Goal: Task Accomplishment & Management: Use online tool/utility

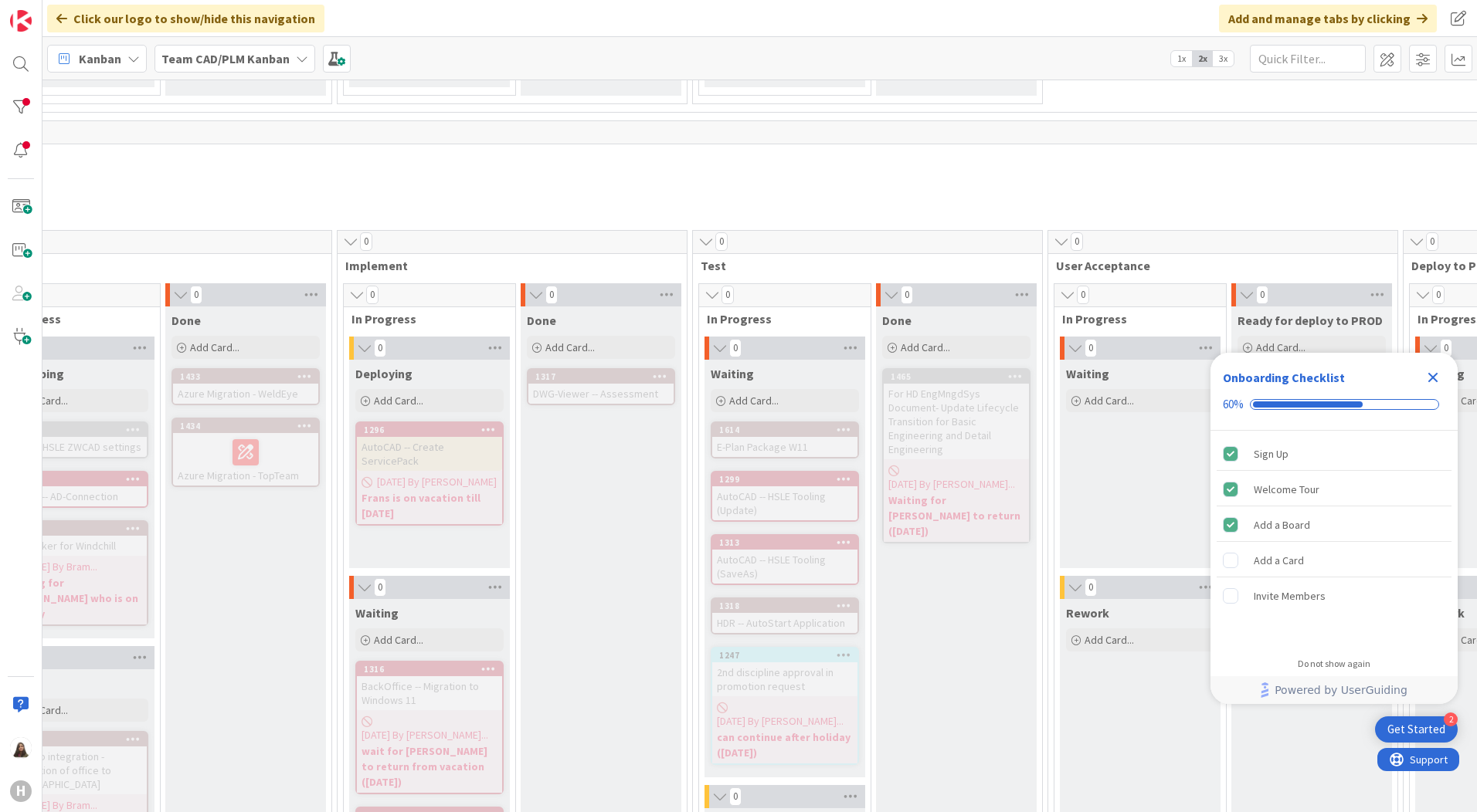
scroll to position [926, 637]
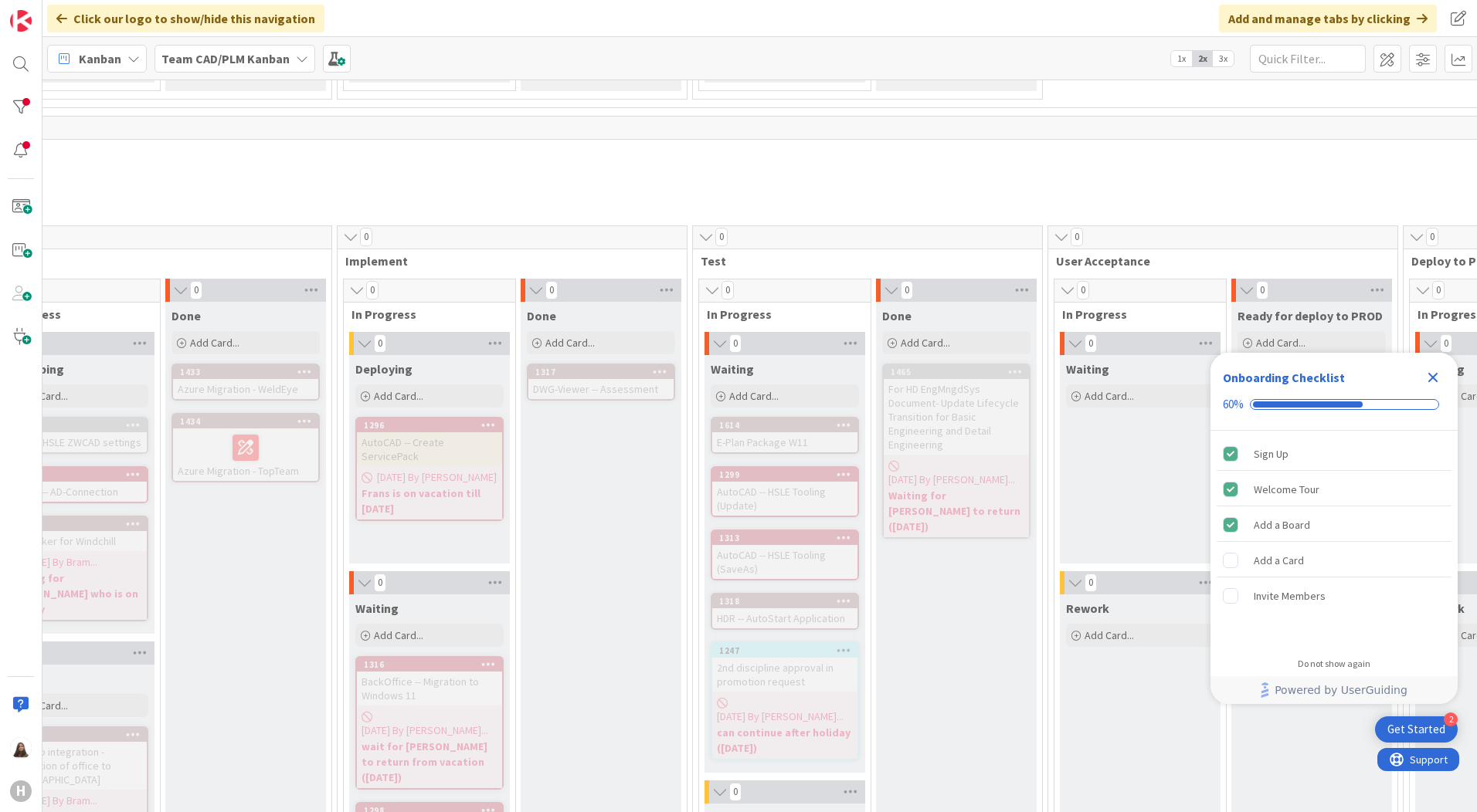
click at [969, 405] on div "For HD EngMngdSys Document- Update Lifecycle Transition for Basic Engineering a…" at bounding box center [956, 417] width 145 height 76
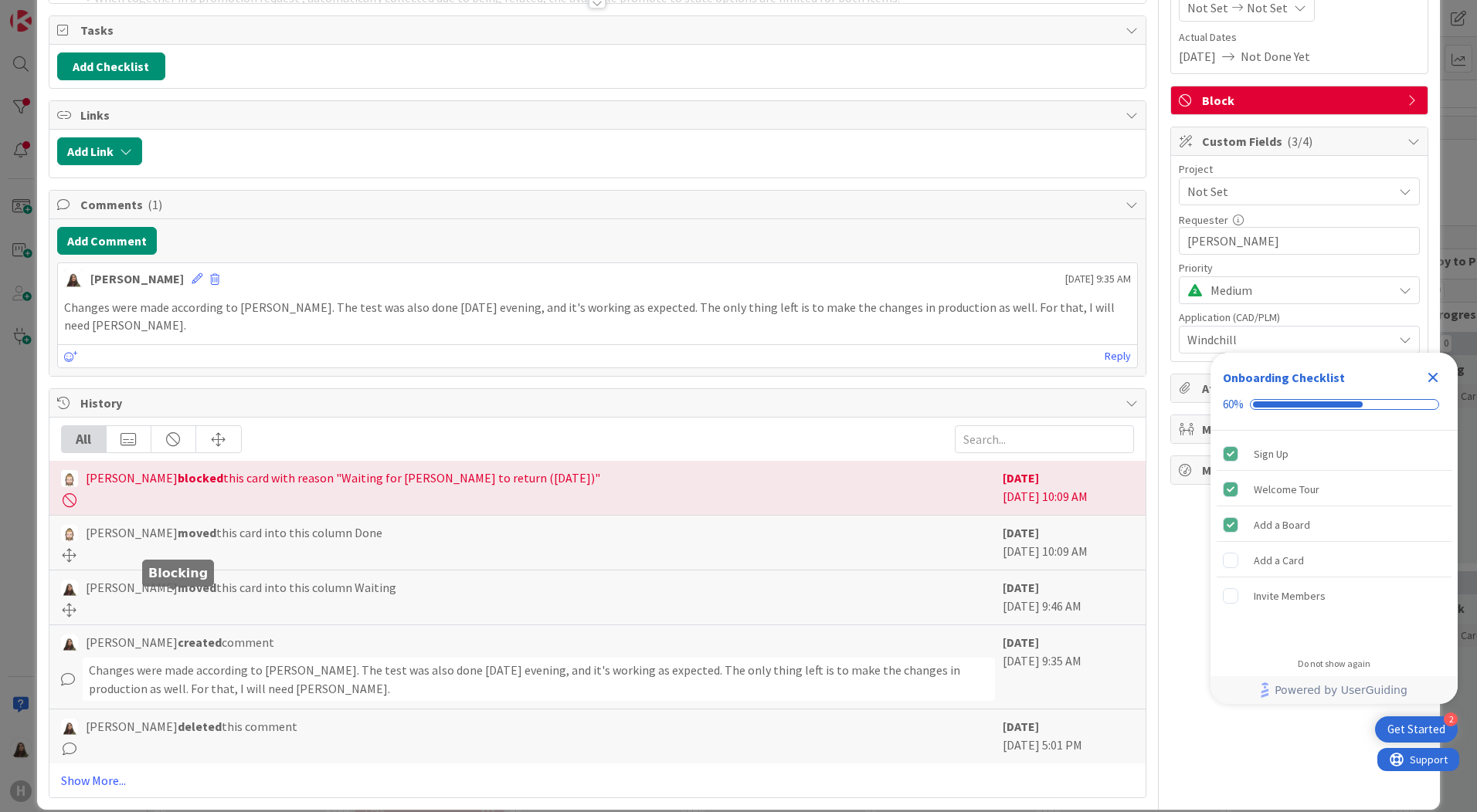
scroll to position [216, 0]
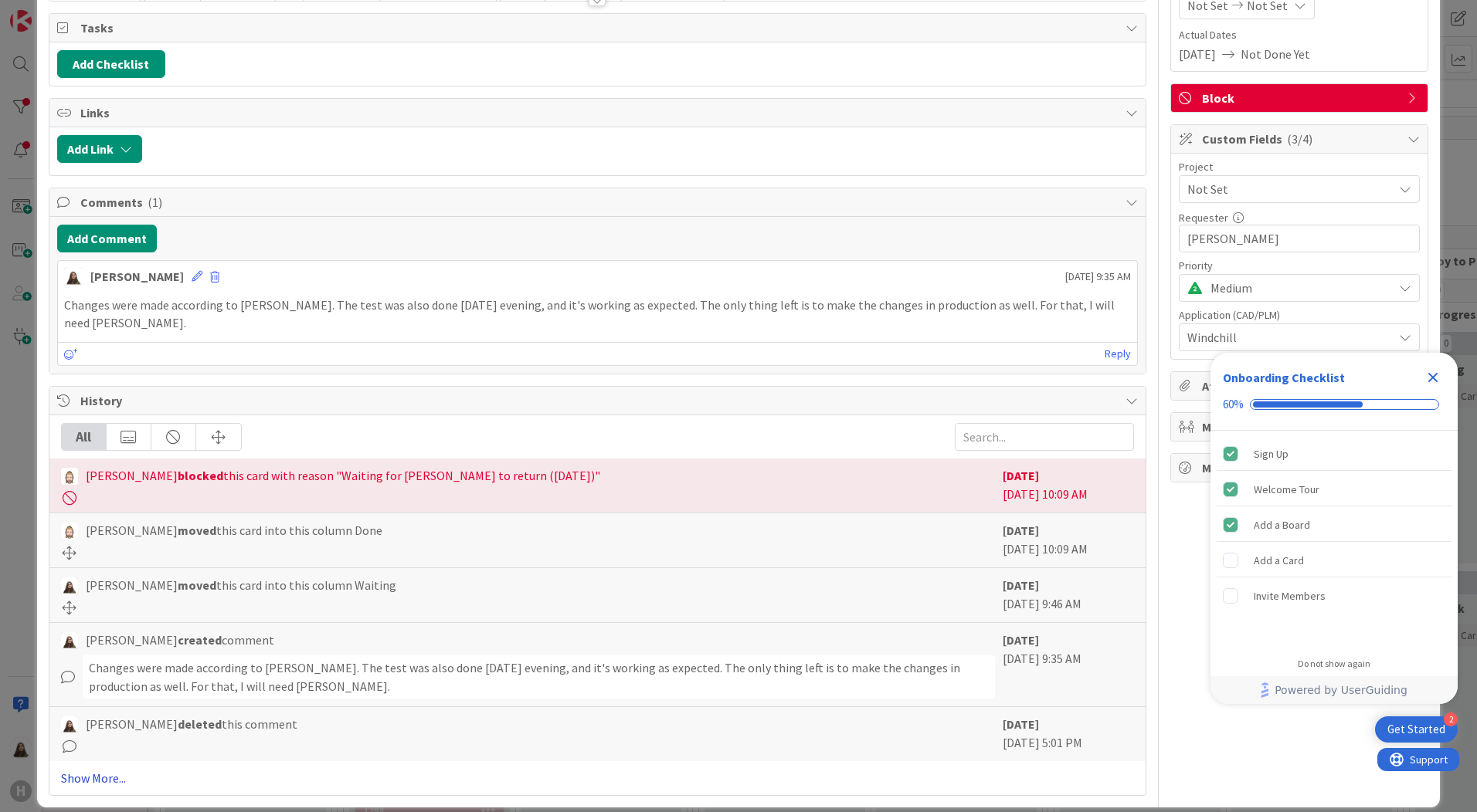
click at [98, 769] on link "Show More..." at bounding box center [598, 778] width 1073 height 19
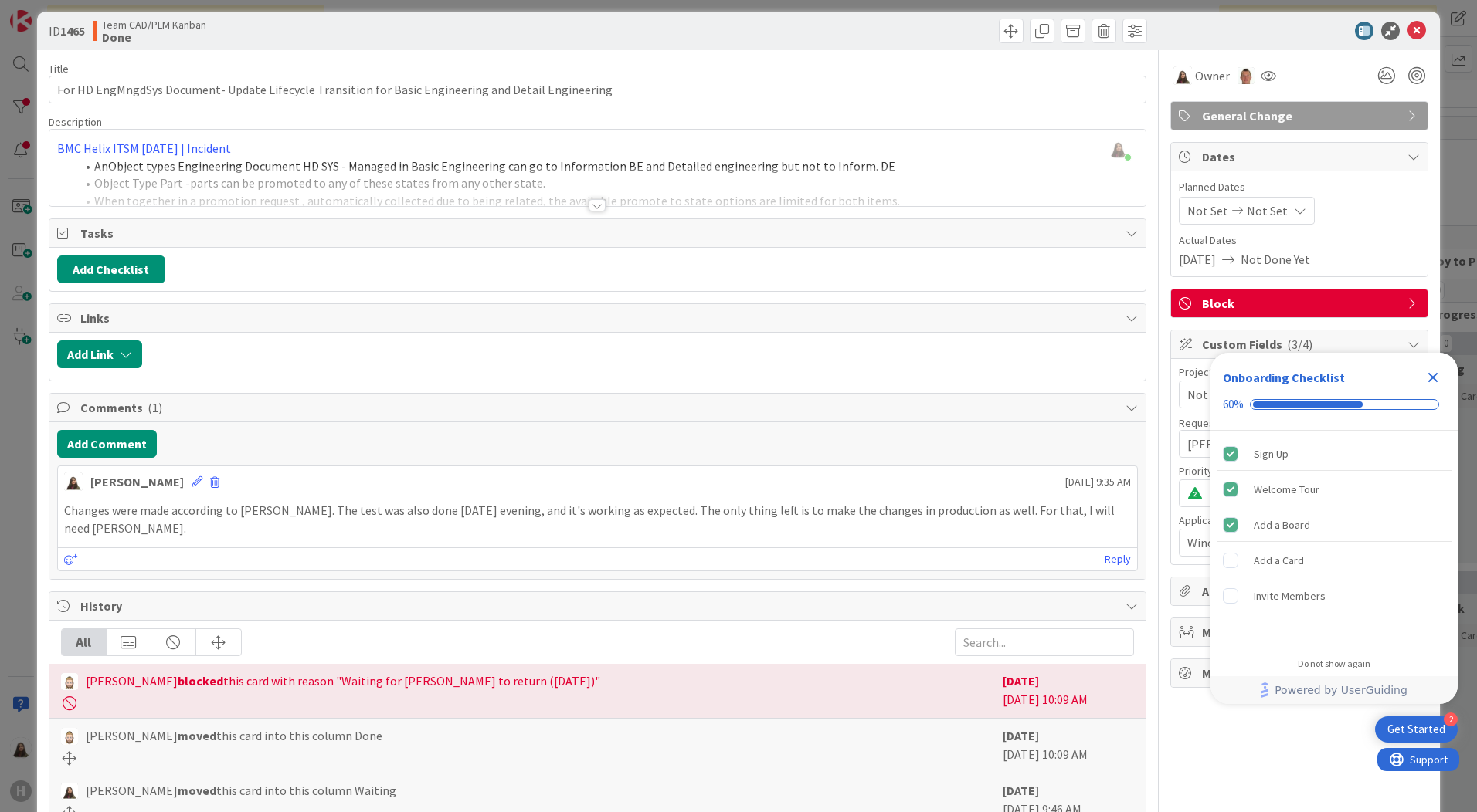
scroll to position [0, 0]
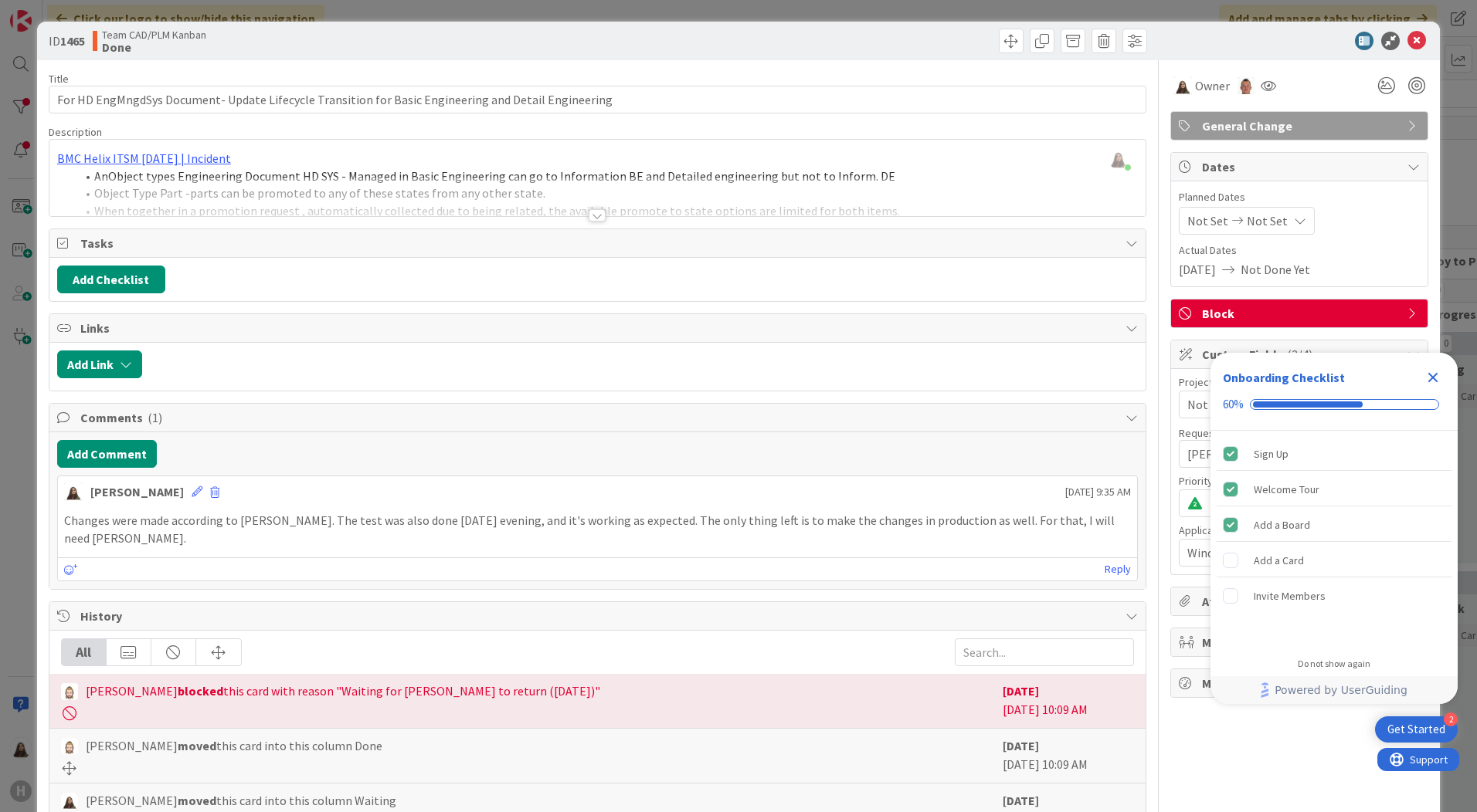
click at [597, 216] on div at bounding box center [598, 216] width 17 height 12
